Goal: Transaction & Acquisition: Obtain resource

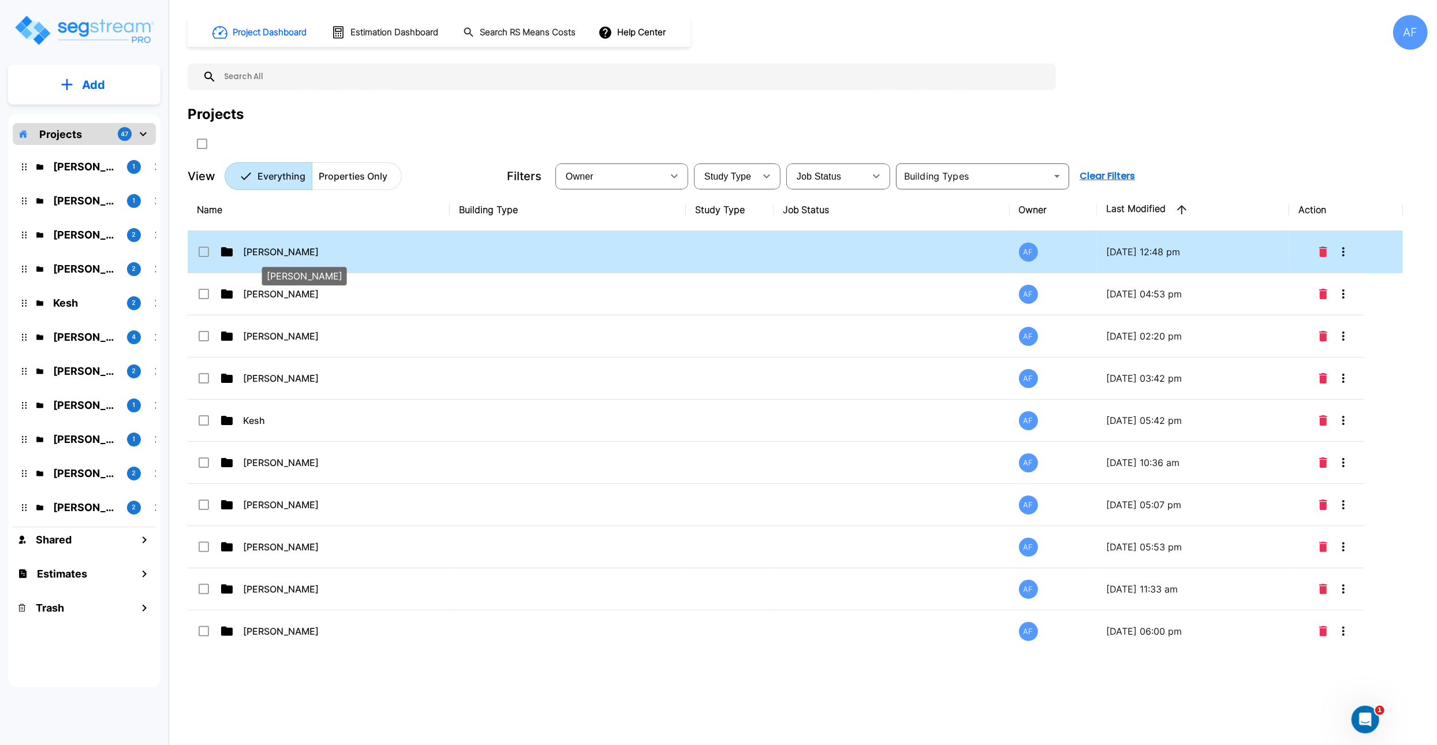
click at [282, 251] on p "Isaak Markovitz" at bounding box center [300, 252] width 115 height 14
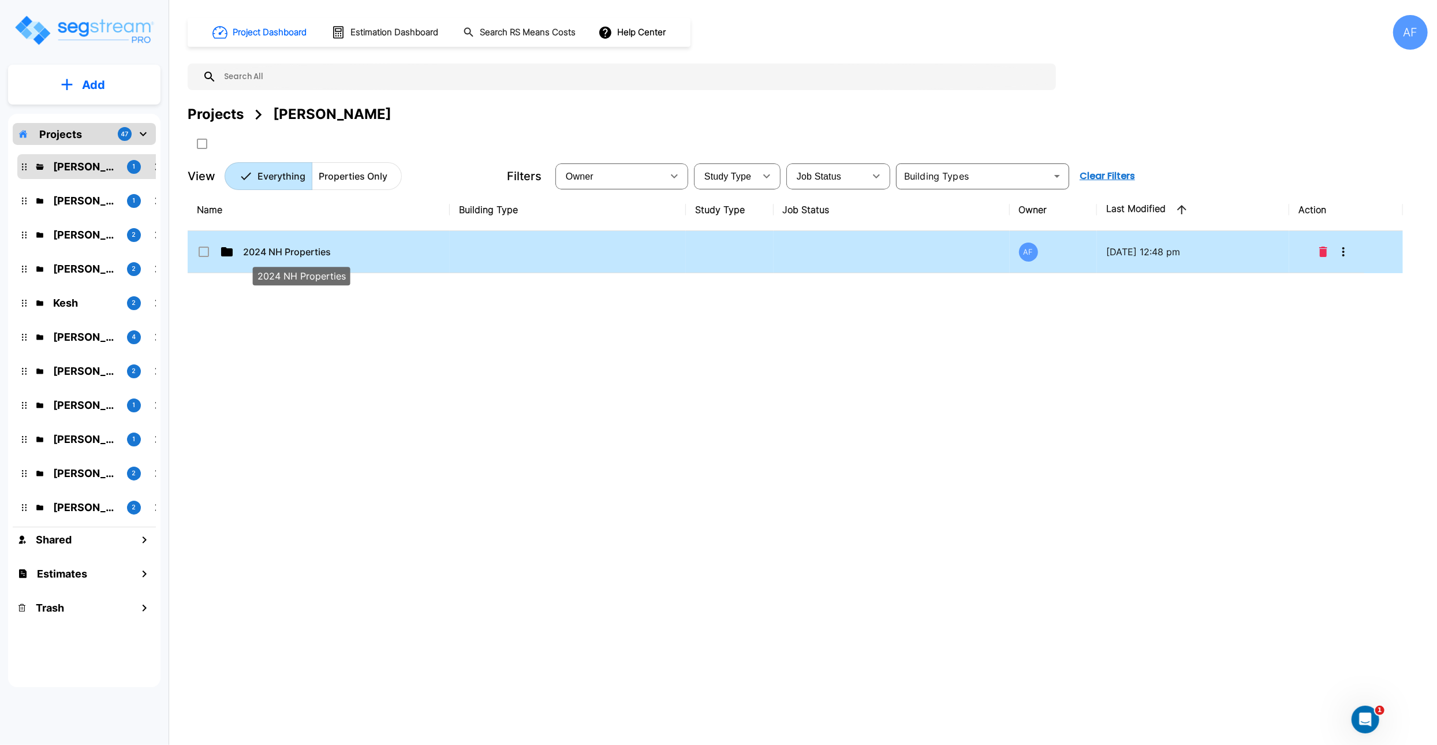
click at [270, 252] on p "2024 NH Properties" at bounding box center [300, 252] width 115 height 14
checkbox input "true"
click at [270, 252] on p "2024 NH Properties" at bounding box center [300, 252] width 115 height 14
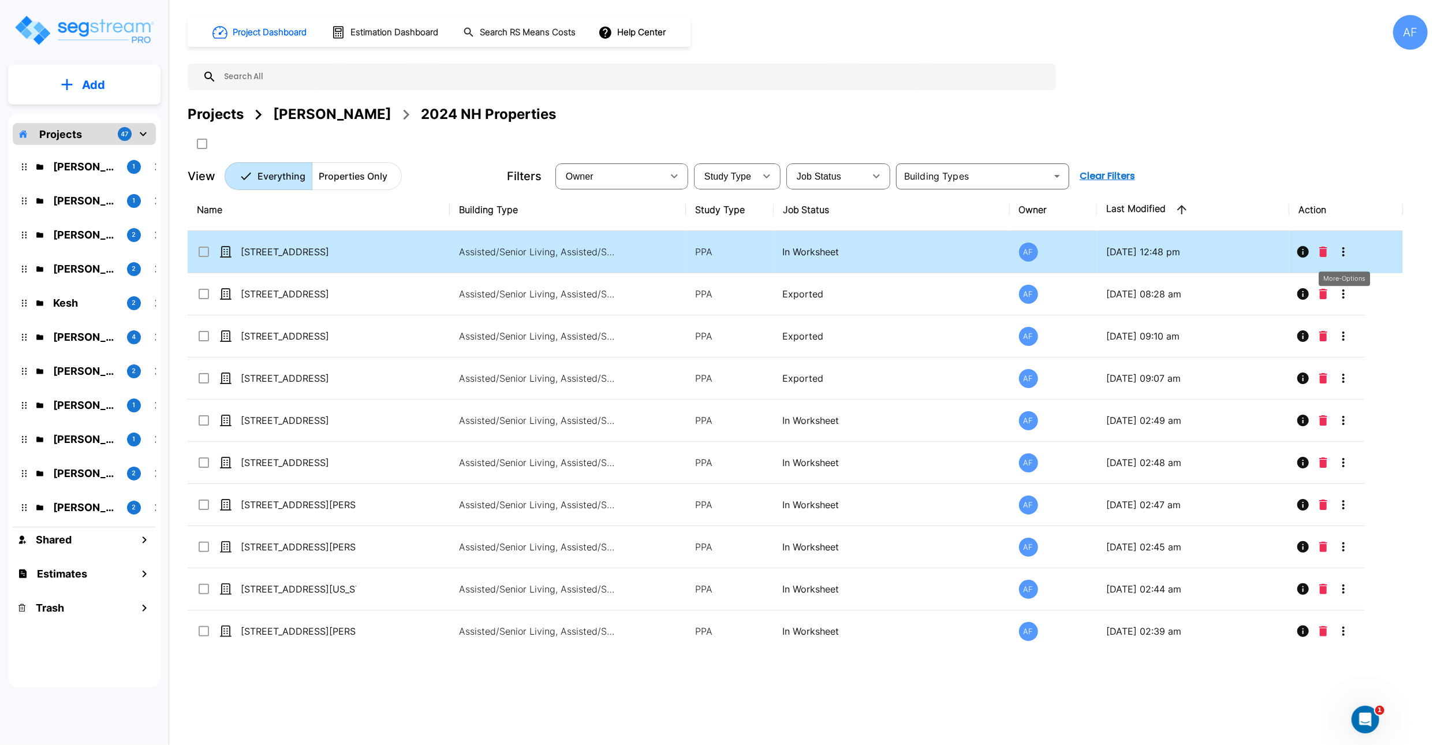
click at [1342, 253] on icon "More-Options" at bounding box center [1343, 252] width 14 height 14
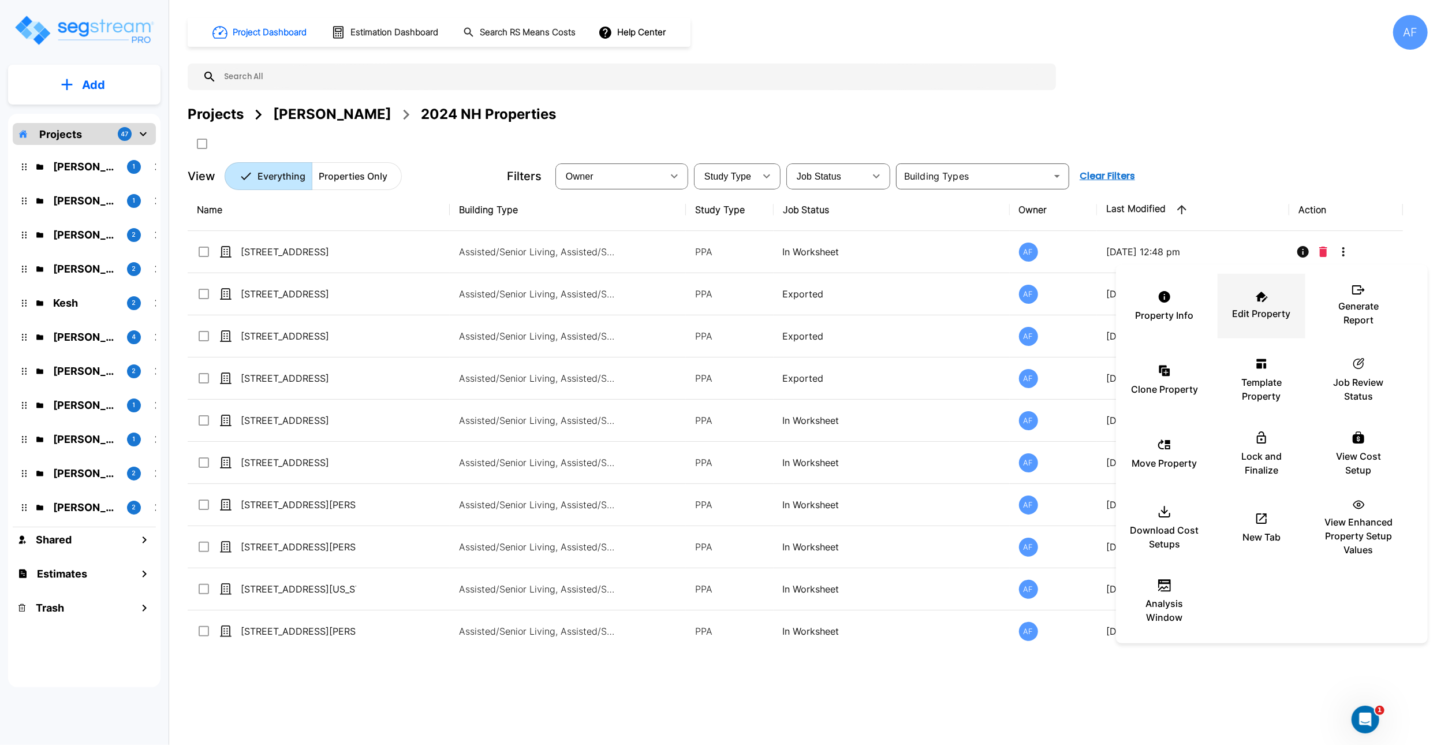
click at [1255, 299] on icon at bounding box center [1261, 297] width 12 height 10
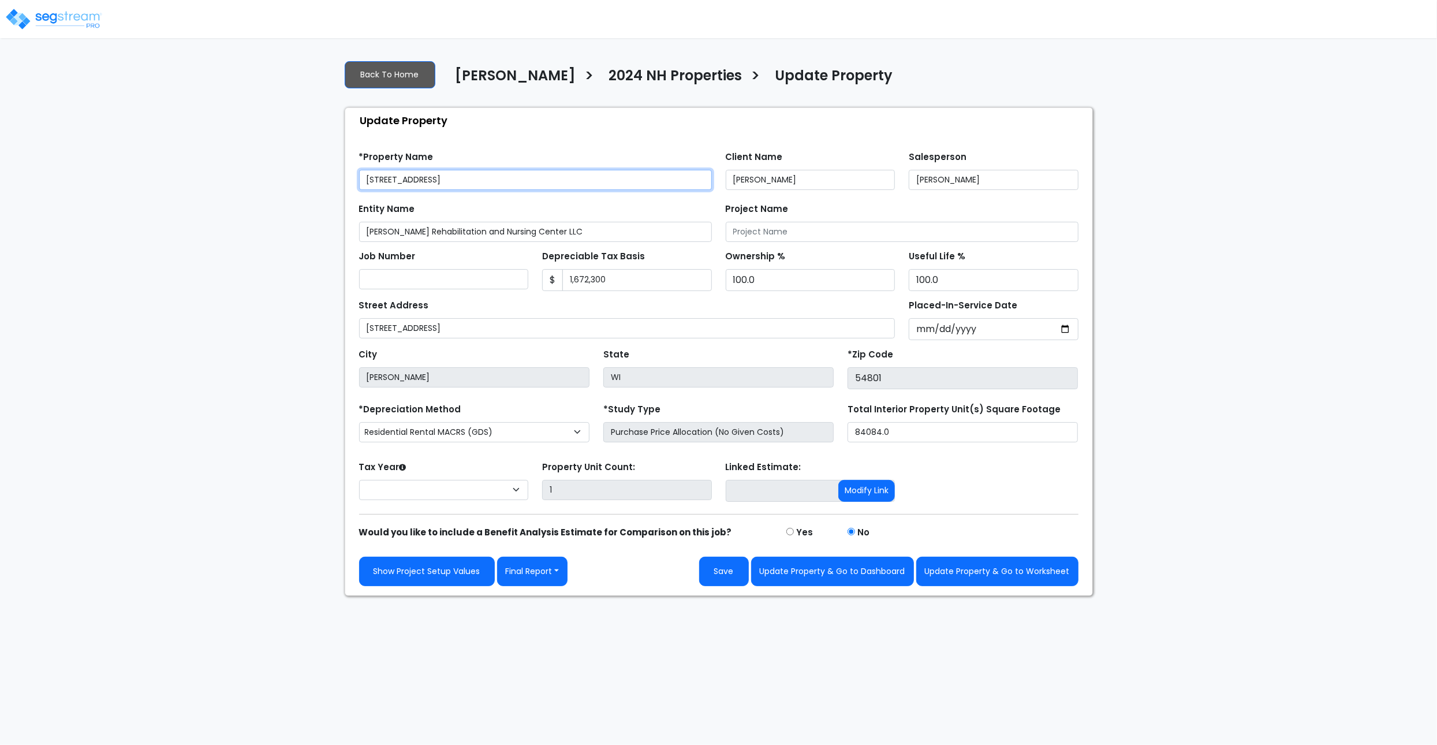
select select "2024"
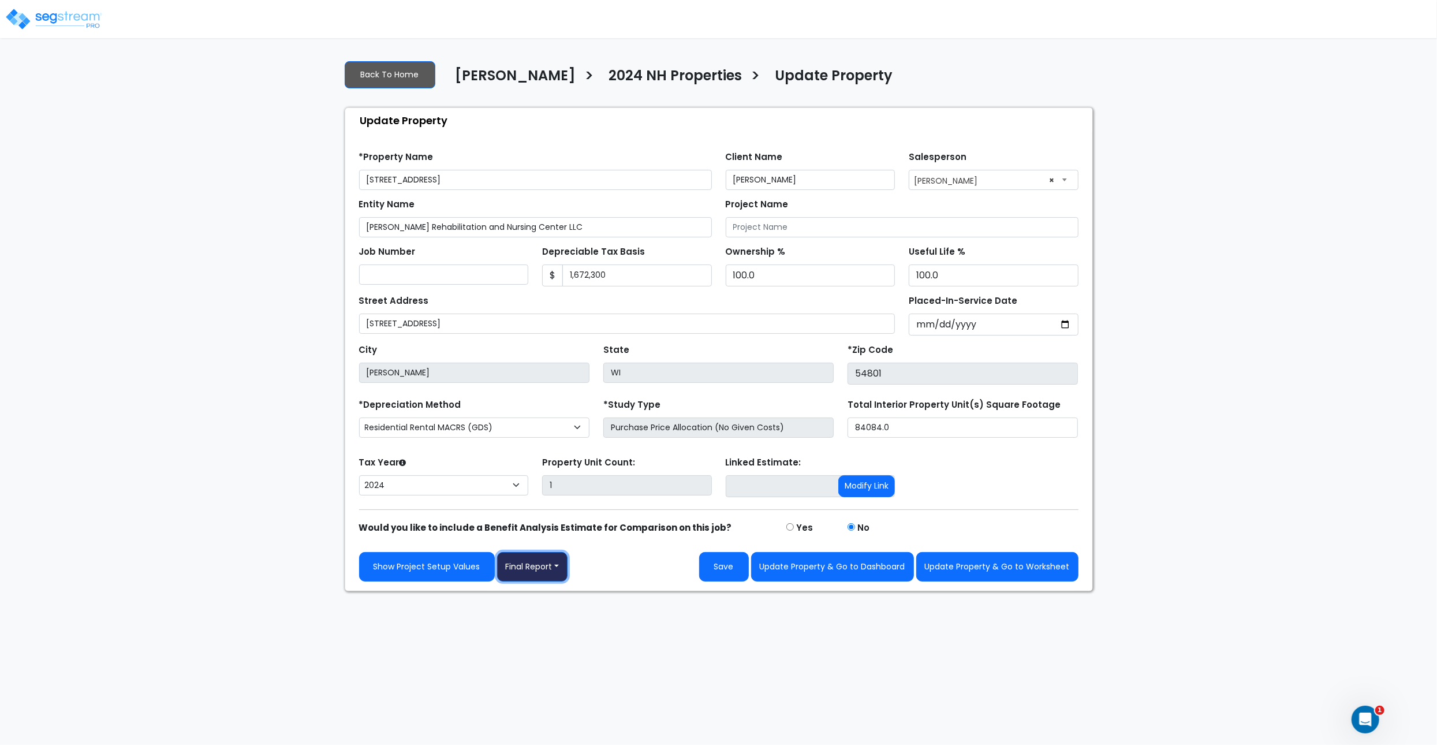
click at [550, 571] on button "Final Report" at bounding box center [532, 566] width 71 height 29
click at [565, 620] on link "Report Images" at bounding box center [558, 627] width 121 height 27
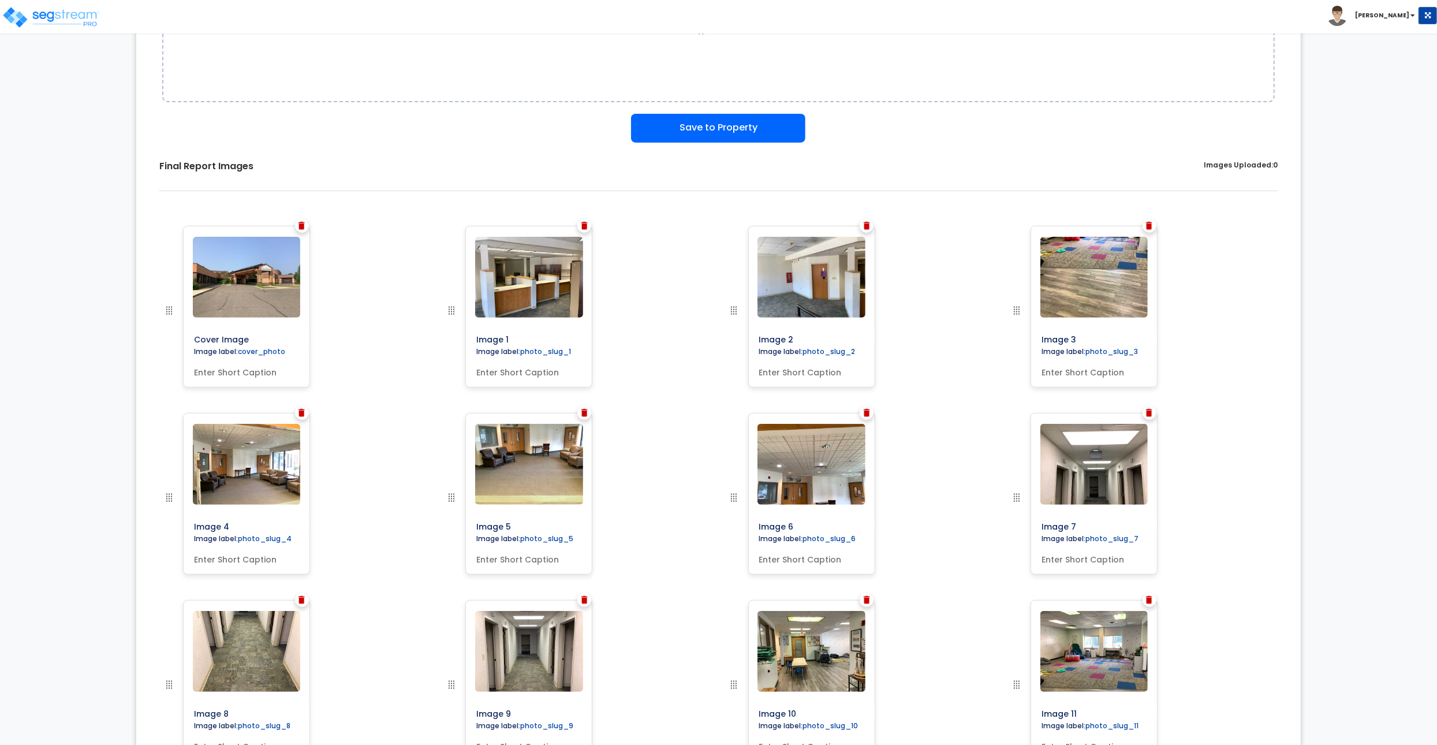
scroll to position [264, 0]
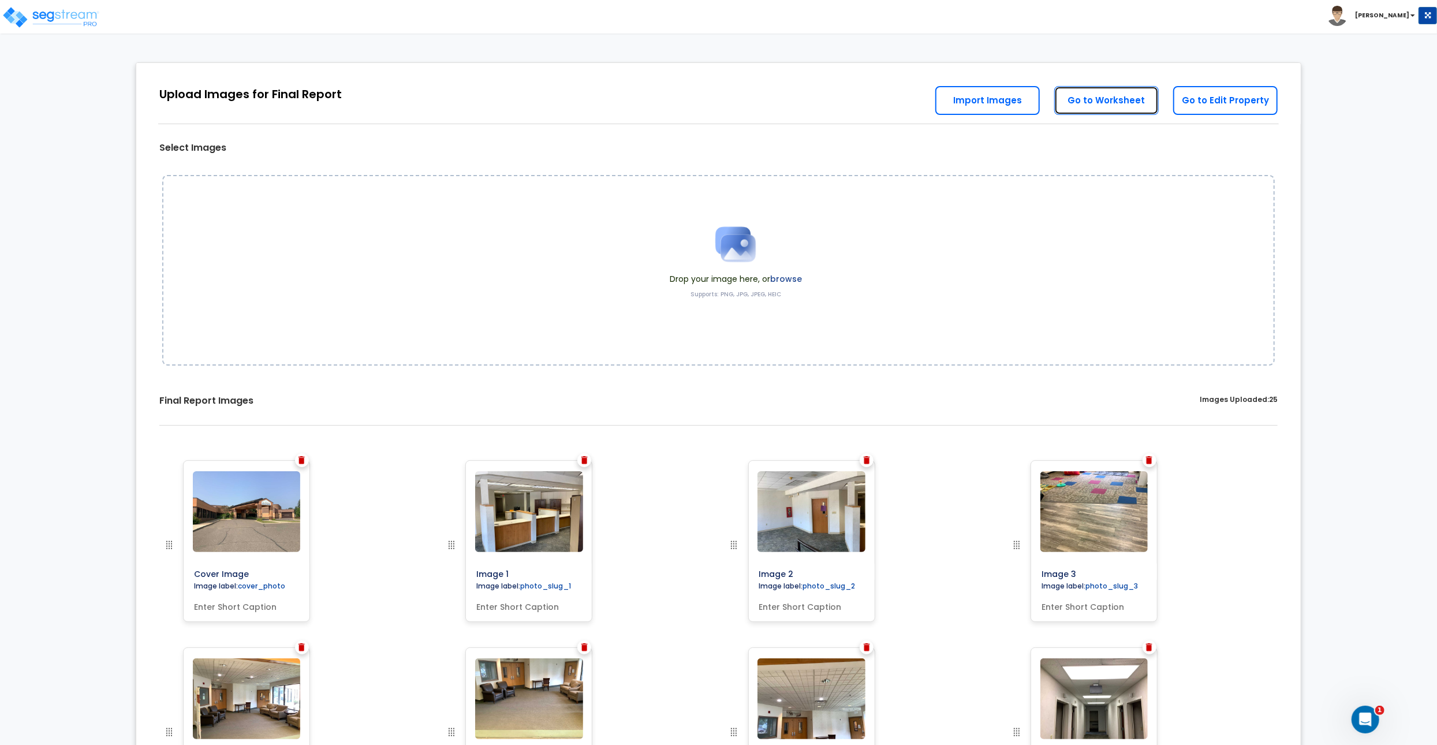
click at [1095, 103] on link "Go to Worksheet" at bounding box center [1106, 100] width 104 height 29
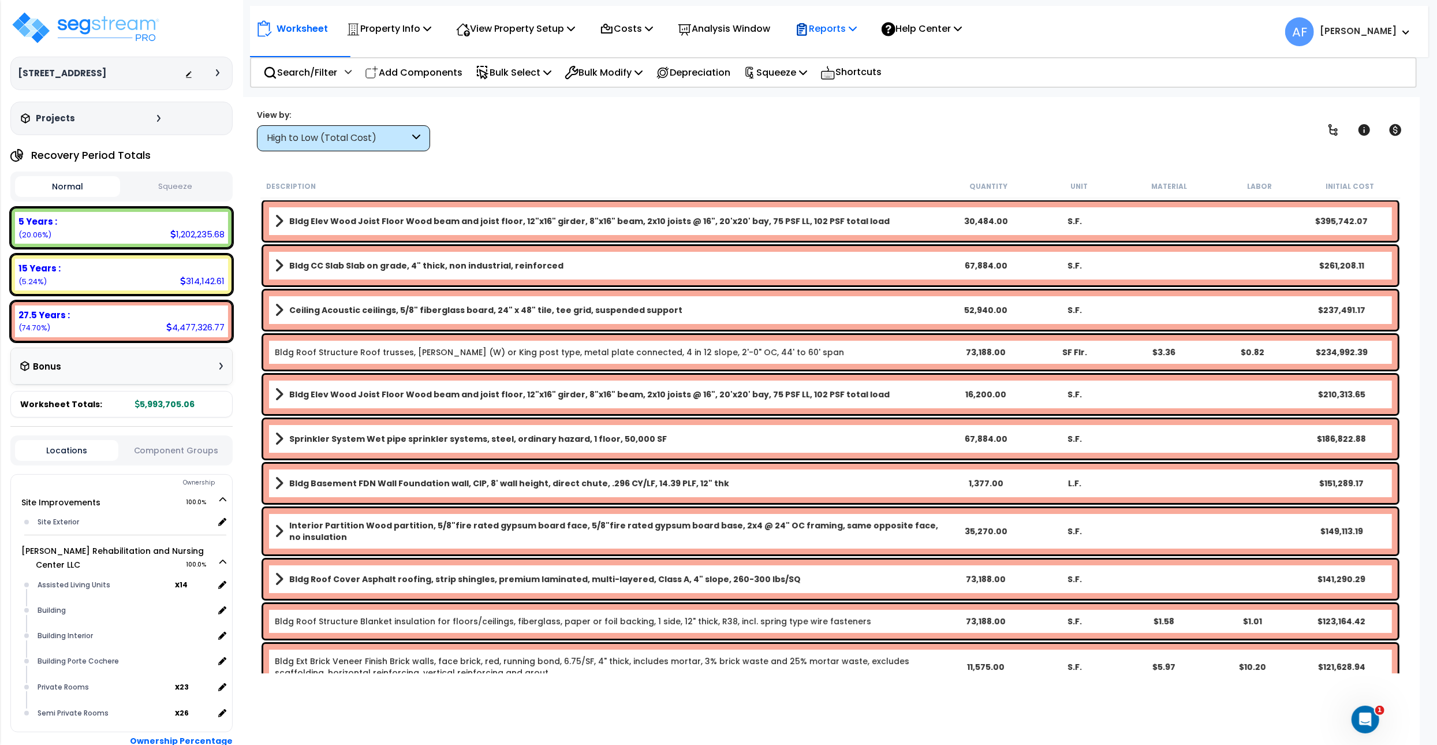
click at [853, 30] on p "Reports" at bounding box center [826, 29] width 62 height 16
click at [842, 55] on link "Get Report" at bounding box center [846, 54] width 114 height 23
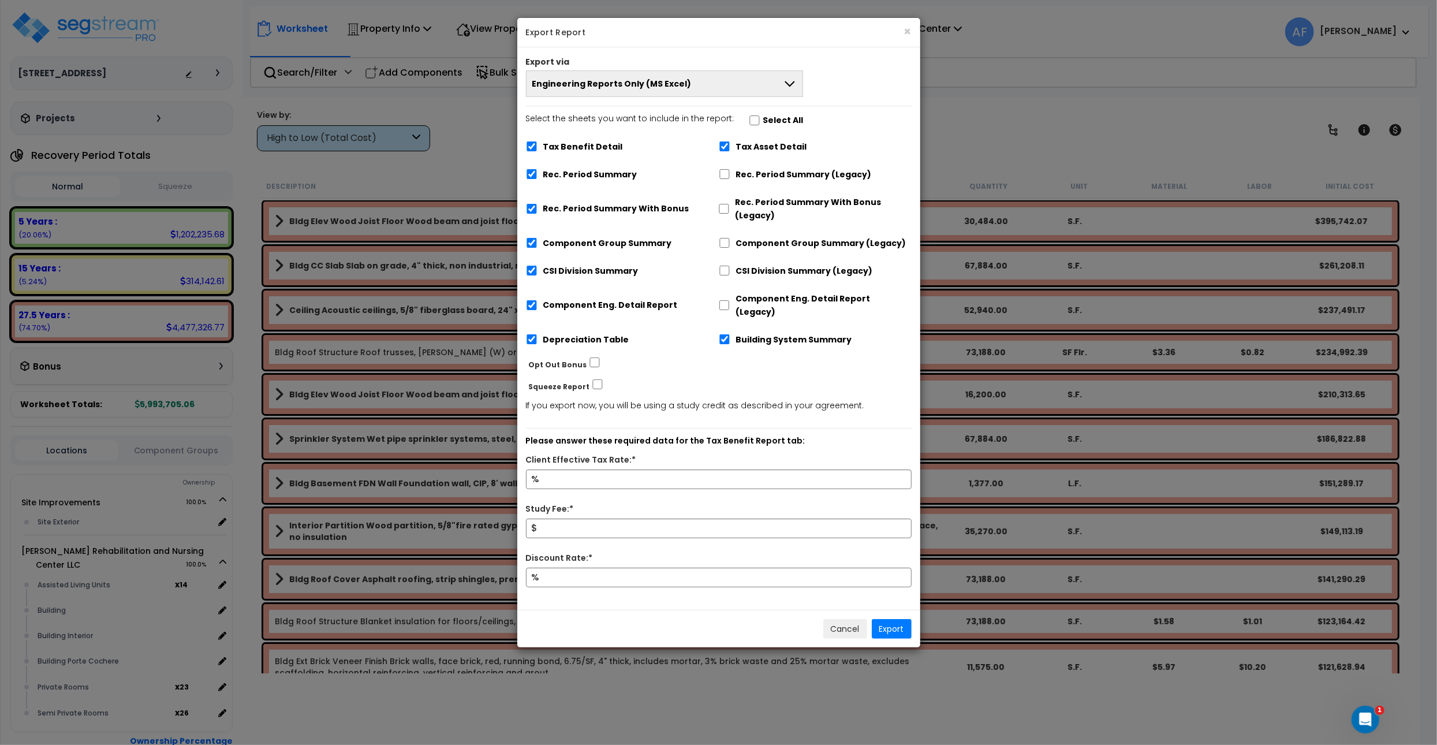
click at [671, 91] on button "Engineering Reports Only (MS Excel)" at bounding box center [665, 83] width 278 height 27
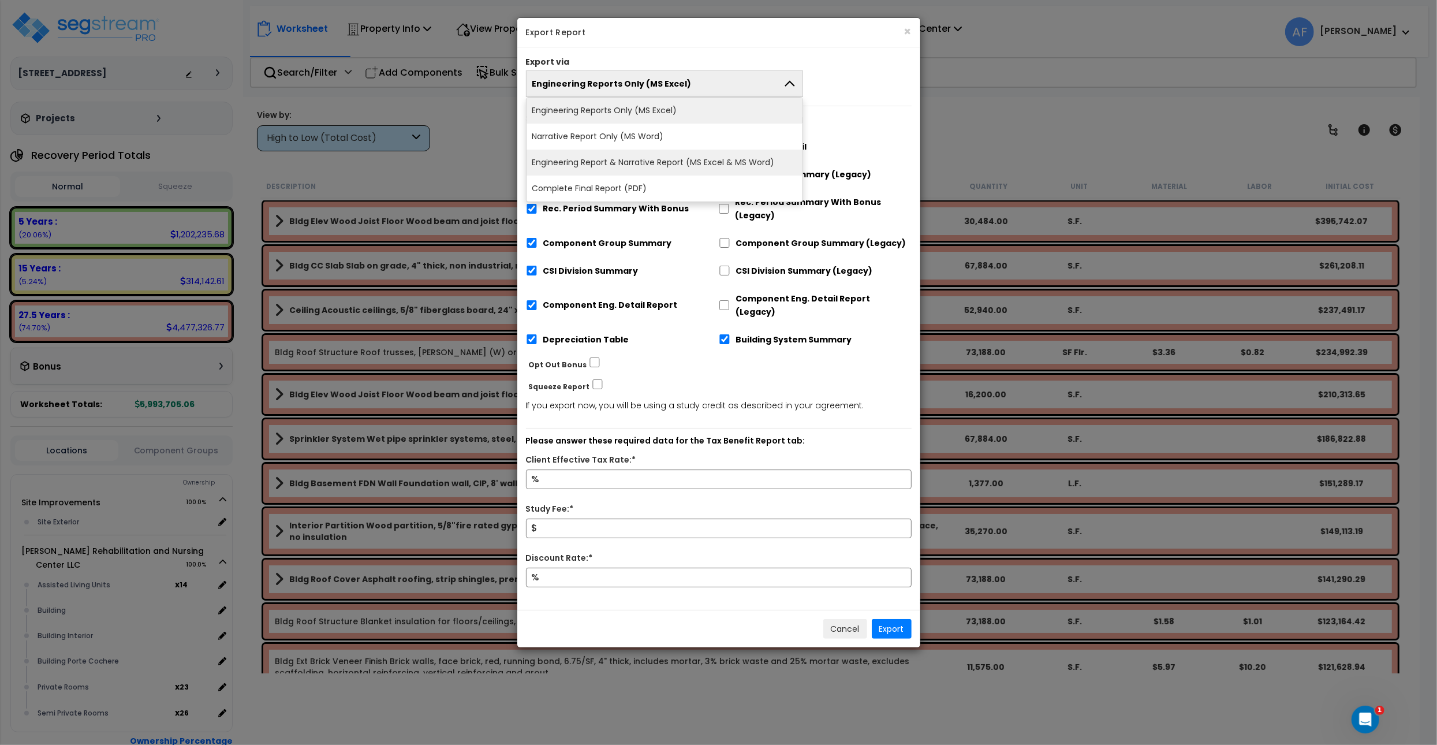
click at [692, 157] on li "Engineering Report & Narrative Report (MS Excel & MS Word)" at bounding box center [664, 163] width 276 height 26
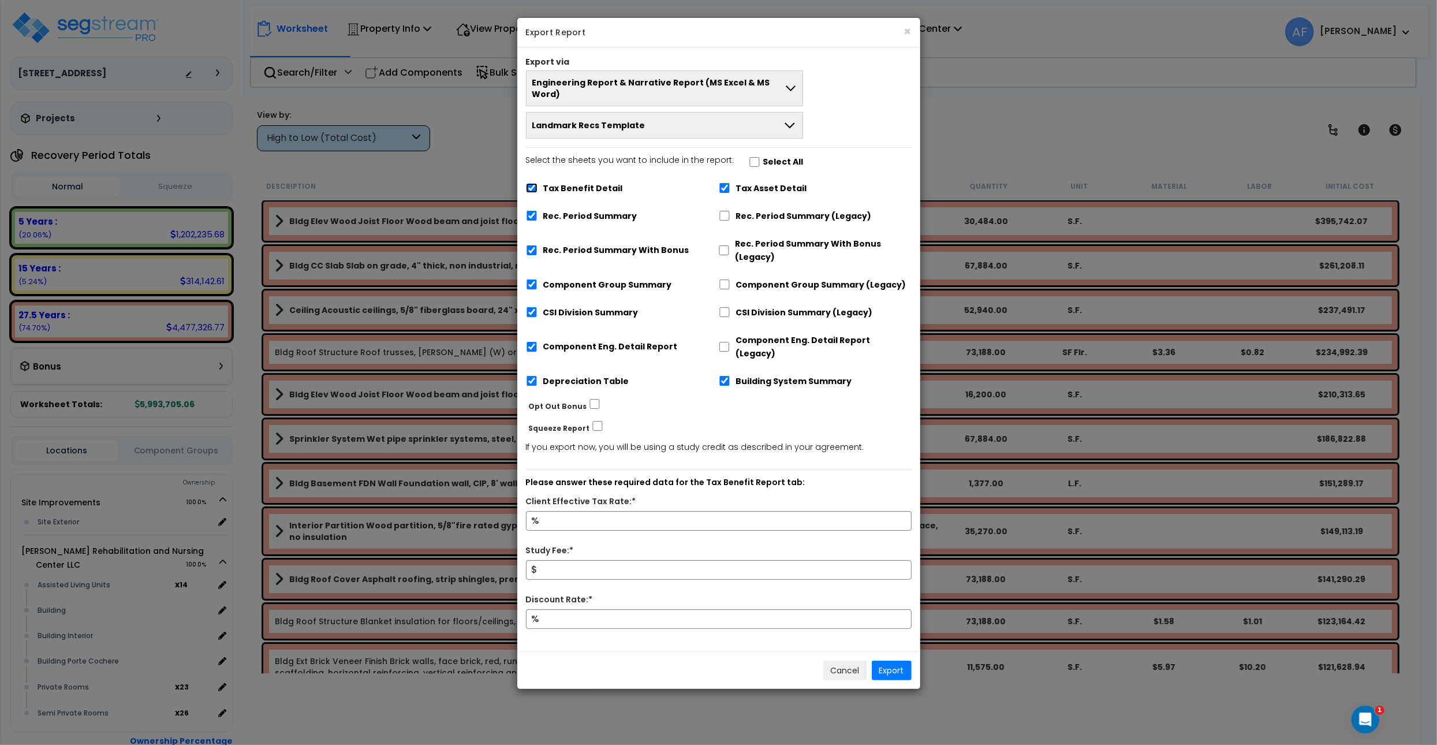
click at [530, 183] on input "Tax Benefit Detail" at bounding box center [532, 188] width 12 height 10
checkbox input "false"
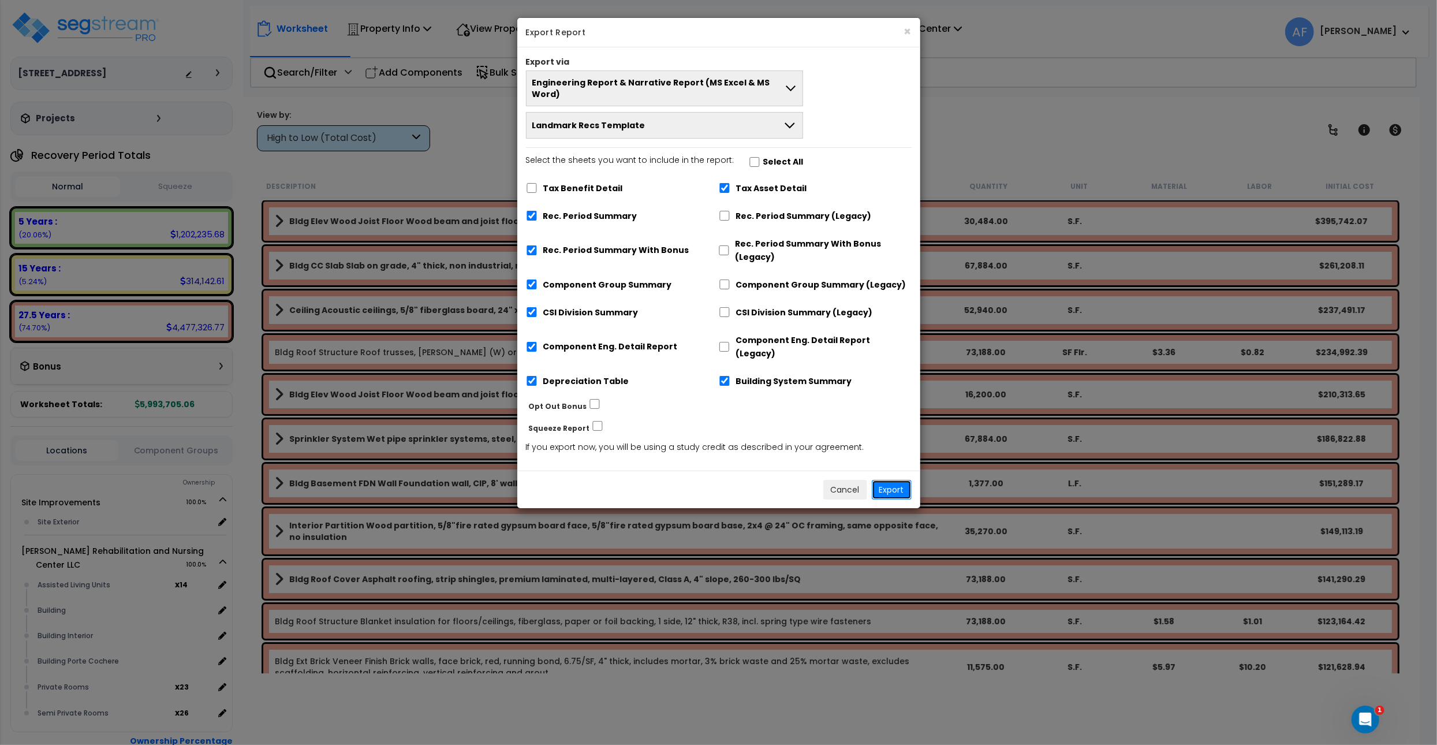
click at [889, 480] on button "Export" at bounding box center [892, 490] width 40 height 20
